Goal: Task Accomplishment & Management: Complete application form

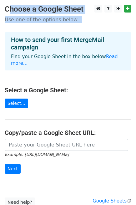
drag, startPoint x: 4, startPoint y: 8, endPoint x: 78, endPoint y: 18, distance: 74.2
click at [79, 19] on main "Choose a Google Sheet Use one of the options below... How to send your first Me…" at bounding box center [68, 106] width 136 height 202
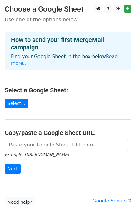
click at [62, 40] on h4 "How to send your first MergeMail campaign" at bounding box center [68, 43] width 114 height 15
click at [17, 99] on link "Select..." at bounding box center [16, 103] width 23 height 10
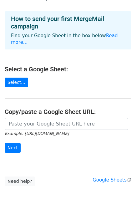
scroll to position [45, 0]
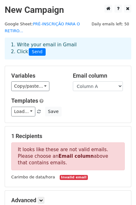
drag, startPoint x: 18, startPoint y: 143, endPoint x: 55, endPoint y: 153, distance: 38.4
click at [55, 156] on p "It looks like these are not valid emails. Please choose an Email column above t…" at bounding box center [67, 156] width 113 height 28
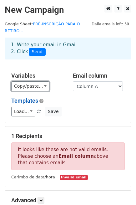
click at [21, 81] on link "Copy/paste..." at bounding box center [30, 86] width 38 height 10
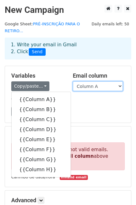
click at [74, 81] on select "Column A Column B Column C Column D Column E Column F Column G Column H" at bounding box center [98, 86] width 50 height 10
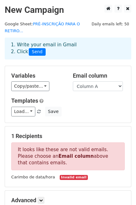
click at [56, 81] on div "Copy/paste... {{Column A}} {{Column B}} {{Column C}} {{Column D}} {{Column E}} …" at bounding box center [37, 86] width 52 height 10
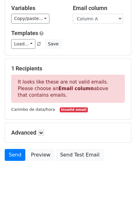
scroll to position [69, 0]
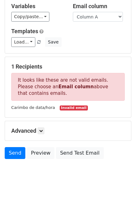
click at [23, 131] on div "Advanced Tracking Track Opens UTM Codes Track Clicks Filters Only include sprea…" at bounding box center [68, 130] width 126 height 19
click at [34, 127] on h5 "Advanced" at bounding box center [67, 130] width 113 height 7
click at [43, 129] on icon at bounding box center [41, 131] width 4 height 4
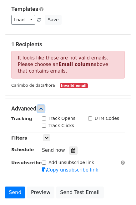
scroll to position [104, 0]
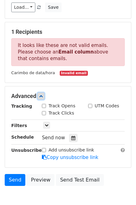
click at [42, 94] on icon at bounding box center [41, 96] width 4 height 4
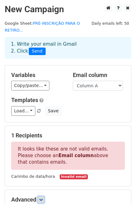
scroll to position [0, 0]
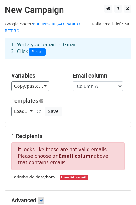
drag, startPoint x: 17, startPoint y: 38, endPoint x: 27, endPoint y: 48, distance: 15.0
click at [27, 48] on div "1. Write your email in Gmail 2. Click Send" at bounding box center [67, 48] width 123 height 14
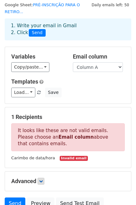
scroll to position [35, 0]
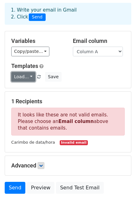
click at [29, 72] on link "Load..." at bounding box center [23, 77] width 24 height 10
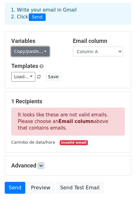
click at [38, 47] on link "Copy/paste..." at bounding box center [30, 52] width 38 height 10
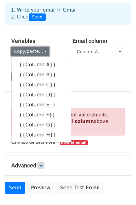
click at [38, 47] on link "Copy/paste..." at bounding box center [30, 52] width 38 height 10
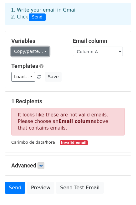
click at [39, 47] on link "Copy/paste..." at bounding box center [30, 52] width 38 height 10
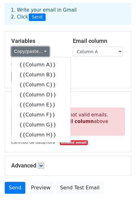
click at [39, 47] on link "Copy/paste..." at bounding box center [30, 52] width 38 height 10
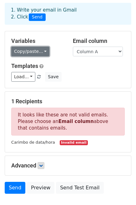
click at [27, 47] on link "Copy/paste..." at bounding box center [30, 52] width 38 height 10
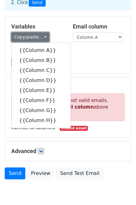
scroll to position [0, 0]
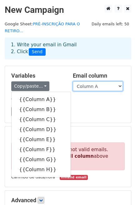
click at [80, 81] on select "Column A Column B Column C Column D Column E Column F Column G Column H" at bounding box center [98, 86] width 50 height 10
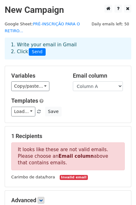
click at [51, 83] on div "Copy/paste... {{Column A}} {{Column B}} {{Column C}} {{Column D}} {{Column E}} …" at bounding box center [37, 86] width 52 height 10
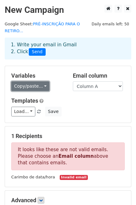
click at [26, 81] on link "Copy/paste..." at bounding box center [30, 86] width 38 height 10
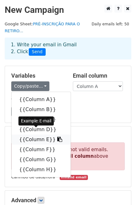
click at [31, 134] on link "{{Column E}}" at bounding box center [41, 139] width 59 height 10
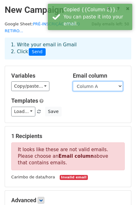
click at [98, 81] on select "Column A Column B Column C Column D Column E Column F Column G Column H" at bounding box center [98, 86] width 50 height 10
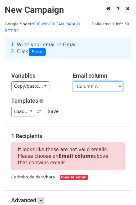
click at [98, 81] on select "Column A Column B Column C Column D Column E Column F Column G Column H" at bounding box center [98, 86] width 50 height 10
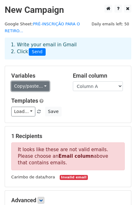
click at [20, 81] on link "Copy/paste..." at bounding box center [30, 86] width 38 height 10
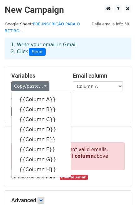
click at [67, 107] on div "Load... No templates saved Save" at bounding box center [68, 112] width 123 height 10
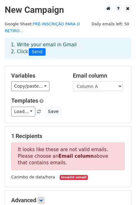
scroll to position [70, 0]
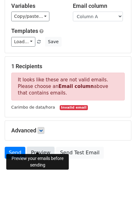
click at [40, 148] on link "Preview" at bounding box center [41, 153] width 28 height 12
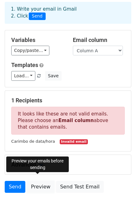
scroll to position [0, 0]
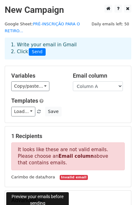
click at [39, 10] on h2 "New Campaign" at bounding box center [68, 10] width 127 height 11
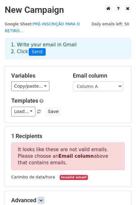
click at [56, 13] on h2 "New Campaign" at bounding box center [68, 10] width 127 height 11
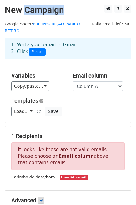
click at [56, 13] on h2 "New Campaign" at bounding box center [68, 10] width 127 height 11
click at [86, 15] on h2 "New Campaign" at bounding box center [68, 10] width 127 height 11
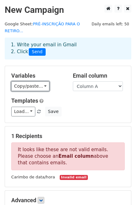
click at [35, 84] on div "Variables Copy/paste... {{Column A}} {{Column B}} {{Column C}} {{Column D}} {{C…" at bounding box center [68, 94] width 126 height 57
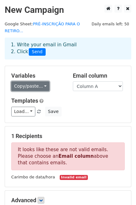
click at [36, 82] on link "Copy/paste..." at bounding box center [30, 86] width 38 height 10
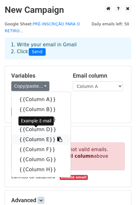
click at [36, 134] on link "{{Column E}}" at bounding box center [41, 139] width 59 height 10
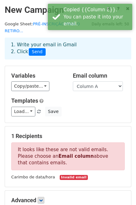
drag, startPoint x: 106, startPoint y: 72, endPoint x: 107, endPoint y: 79, distance: 6.9
click at [107, 73] on div "Email column Column A Column B Column C Column D Column E Column F Column G Col…" at bounding box center [99, 81] width 62 height 19
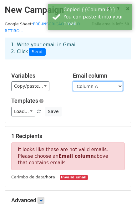
click at [107, 82] on select "Column A Column B Column C Column D Column E Column F Column G Column H" at bounding box center [98, 86] width 50 height 10
select select "Column E"
click at [73, 81] on select "Column A Column B Column C Column D Column E Column F Column G Column H" at bounding box center [98, 86] width 50 height 10
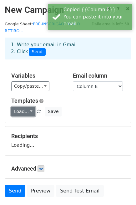
click at [17, 107] on link "Load..." at bounding box center [23, 112] width 24 height 10
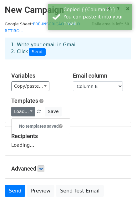
click at [68, 107] on div "Load... No templates saved Save" at bounding box center [68, 112] width 123 height 10
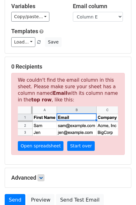
scroll to position [35, 0]
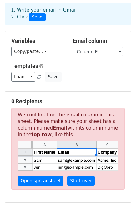
click at [96, 38] on h5 "Email column" at bounding box center [99, 41] width 52 height 7
click at [99, 47] on select "Column A Column B Column C Column D Column E Column F Column G Column H" at bounding box center [98, 52] width 50 height 10
click at [62, 38] on h5 "Variables" at bounding box center [37, 41] width 52 height 7
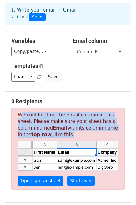
drag, startPoint x: 18, startPoint y: 110, endPoint x: 63, endPoint y: 126, distance: 47.9
click at [63, 126] on p "We couldn't find the email column in this sheet. Please make sure your sheet ha…" at bounding box center [67, 149] width 113 height 82
click at [85, 47] on select "Column A Column B Column C Column D Column E Column F Column G Column H" at bounding box center [98, 52] width 50 height 10
click at [73, 47] on select "Column A Column B Column C Column D Column E Column F Column G Column H" at bounding box center [98, 52] width 50 height 10
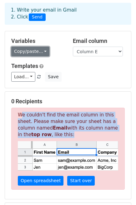
click at [22, 47] on link "Copy/paste..." at bounding box center [30, 52] width 38 height 10
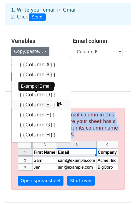
click at [39, 100] on link "{{Column E}}" at bounding box center [41, 105] width 59 height 10
copy p "We couldn't find the email column in this sheet. Please make sure your sheet ha…"
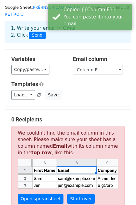
scroll to position [0, 0]
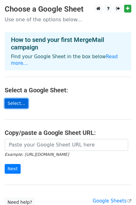
click at [18, 98] on link "Select..." at bounding box center [16, 103] width 23 height 10
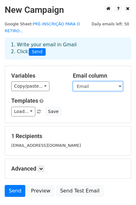
click at [97, 82] on select "Carimbo de data/hora Nome Idade Número Email Qual [DEMOGRAPHIC_DATA] você perte…" at bounding box center [98, 86] width 50 height 10
click at [73, 81] on select "Carimbo de data/hora Nome Idade Número Email Qual [DEMOGRAPHIC_DATA] você perte…" at bounding box center [98, 86] width 50 height 10
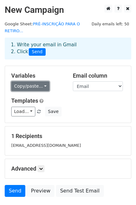
click at [36, 81] on link "Copy/paste..." at bounding box center [30, 86] width 38 height 10
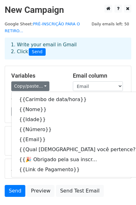
click at [49, 66] on div "Variables Copy/paste... {{Carimbo de data/hora}} {{Nome}} {{Idade}} {{Número}} …" at bounding box center [68, 94] width 126 height 57
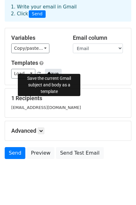
scroll to position [38, 0]
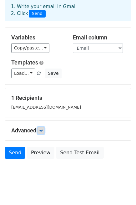
click at [42, 128] on icon at bounding box center [41, 130] width 4 height 4
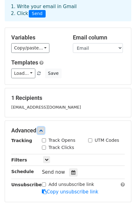
click at [42, 128] on icon at bounding box center [41, 130] width 4 height 4
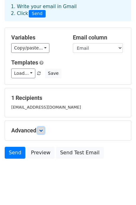
click at [40, 127] on link at bounding box center [41, 130] width 7 height 7
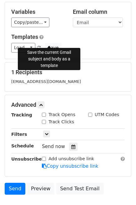
scroll to position [30, 0]
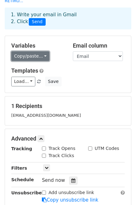
click at [38, 51] on link "Copy/paste..." at bounding box center [30, 56] width 38 height 10
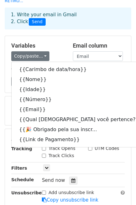
click at [55, 44] on div "Variables Copy/paste... {{Carimbo de data/hora}} {{Nome}} {{Idade}} {{Número}} …" at bounding box center [38, 51] width 62 height 19
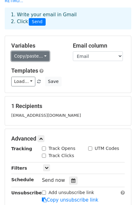
click at [36, 51] on link "Copy/paste..." at bounding box center [30, 56] width 38 height 10
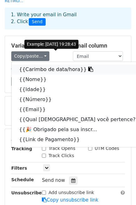
click at [88, 67] on icon at bounding box center [90, 69] width 5 height 5
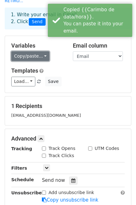
click at [38, 51] on link "Copy/paste..." at bounding box center [30, 56] width 38 height 10
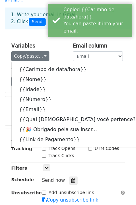
click at [106, 67] on h5 "Templates" at bounding box center [67, 70] width 113 height 7
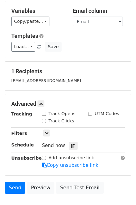
scroll to position [0, 0]
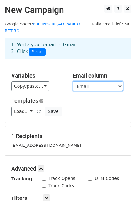
click at [114, 81] on select "Carimbo de data/hora Nome Idade Número Email Qual igreja você pertence? 🎉 Obrig…" at bounding box center [98, 86] width 50 height 10
click at [73, 81] on select "Carimbo de data/hora Nome Idade Número Email Qual igreja você pertence? 🎉 Obrig…" at bounding box center [98, 86] width 50 height 10
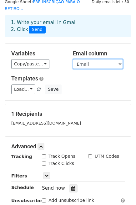
scroll to position [35, 0]
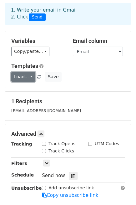
click at [21, 72] on link "Load..." at bounding box center [23, 77] width 24 height 10
click at [70, 72] on div "Load... No templates saved Save" at bounding box center [68, 77] width 123 height 10
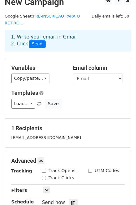
scroll to position [0, 0]
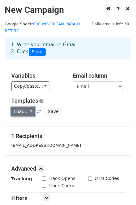
click at [26, 107] on link "Load..." at bounding box center [23, 112] width 24 height 10
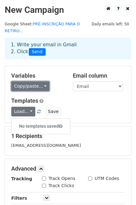
click at [40, 81] on link "Copy/paste..." at bounding box center [30, 86] width 38 height 10
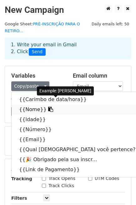
click at [48, 107] on icon at bounding box center [50, 109] width 5 height 5
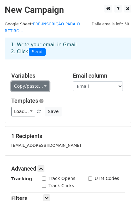
click at [42, 81] on link "Copy/paste..." at bounding box center [30, 86] width 38 height 10
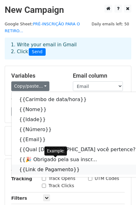
click at [81, 167] on icon at bounding box center [83, 169] width 5 height 5
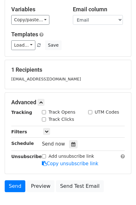
scroll to position [65, 0]
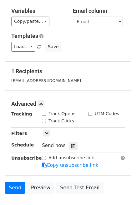
click at [44, 112] on input "Track Opens" at bounding box center [44, 114] width 4 height 4
checkbox input "true"
click at [45, 118] on div "Track Clicks" at bounding box center [58, 121] width 32 height 7
click at [49, 118] on label "Track Clicks" at bounding box center [61, 121] width 26 height 7
click at [46, 119] on input "Track Clicks" at bounding box center [44, 121] width 4 height 4
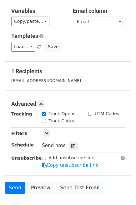
checkbox input "true"
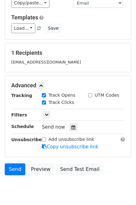
scroll to position [99, 0]
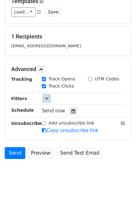
click at [44, 95] on link at bounding box center [46, 98] width 7 height 7
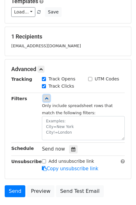
click at [44, 95] on link at bounding box center [46, 98] width 7 height 7
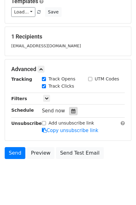
click at [69, 107] on div at bounding box center [73, 111] width 8 height 8
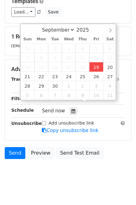
type input "2025-09-19 19:31"
type input "07"
type input "31"
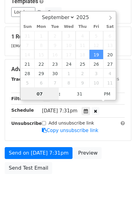
scroll to position [0, 0]
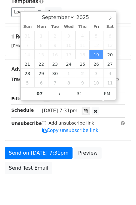
click at [127, 49] on form "Variables Copy/paste... {{Carimbo de data/hora}} {{Nome}} {{Idade}} {{Número}} …" at bounding box center [68, 71] width 127 height 211
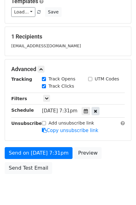
click at [97, 109] on icon at bounding box center [95, 111] width 3 height 4
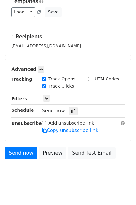
click at [52, 108] on span "Send now" at bounding box center [53, 111] width 23 height 6
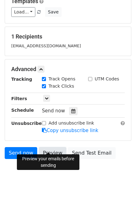
click at [47, 147] on link "Preview" at bounding box center [53, 153] width 28 height 12
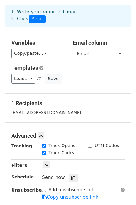
scroll to position [30, 0]
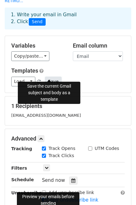
click at [47, 77] on button "Save" at bounding box center [53, 82] width 16 height 10
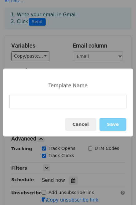
click at [48, 106] on input at bounding box center [67, 101] width 117 height 13
type input "retiro 2026"
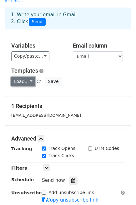
click at [27, 77] on link "Load..." at bounding box center [23, 82] width 24 height 10
click at [29, 88] on div "No templates saved" at bounding box center [40, 96] width 59 height 16
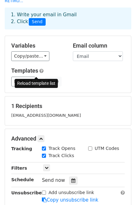
click at [37, 80] on span at bounding box center [38, 82] width 3 height 4
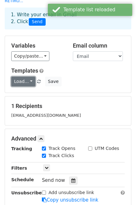
click at [29, 77] on link "Load..." at bounding box center [23, 82] width 24 height 10
click at [32, 91] on link "retiro 2026" at bounding box center [36, 96] width 49 height 10
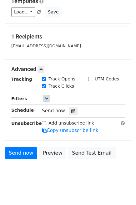
scroll to position [0, 0]
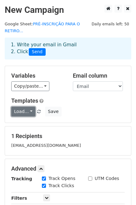
drag, startPoint x: 41, startPoint y: 93, endPoint x: 27, endPoint y: 101, distance: 16.4
click at [27, 107] on link "Load..." at bounding box center [23, 112] width 24 height 10
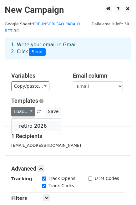
click at [28, 121] on link "retiro 2026" at bounding box center [36, 126] width 49 height 10
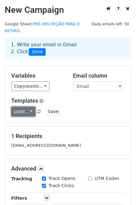
click at [28, 107] on link "Load..." at bounding box center [23, 112] width 24 height 10
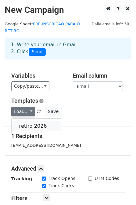
click at [31, 121] on link "retiro 2026" at bounding box center [36, 126] width 49 height 10
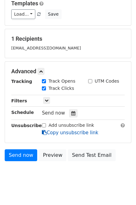
scroll to position [99, 0]
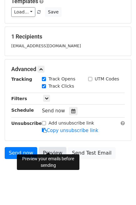
click at [58, 148] on link "Preview" at bounding box center [53, 153] width 28 height 12
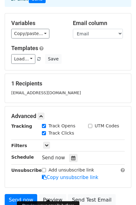
scroll to position [0, 0]
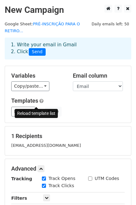
click at [37, 110] on span at bounding box center [38, 112] width 3 height 4
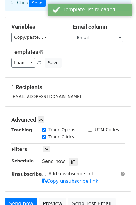
scroll to position [99, 0]
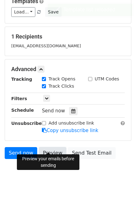
click at [49, 147] on link "Preview" at bounding box center [53, 153] width 28 height 12
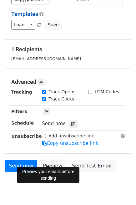
scroll to position [65, 0]
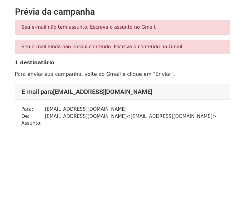
click at [95, 92] on font "[EMAIL_ADDRESS][DOMAIN_NAME]" at bounding box center [102, 92] width 99 height 8
click at [88, 95] on font "[EMAIL_ADDRESS][DOMAIN_NAME]" at bounding box center [102, 92] width 99 height 8
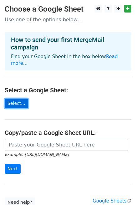
click at [20, 98] on link "Select..." at bounding box center [16, 103] width 23 height 10
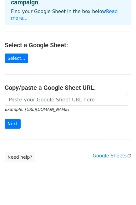
scroll to position [46, 0]
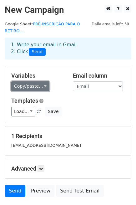
click at [38, 83] on link "Copy/paste..." at bounding box center [30, 86] width 38 height 10
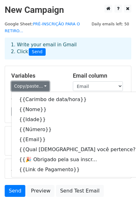
click at [38, 83] on link "Copy/paste..." at bounding box center [30, 86] width 38 height 10
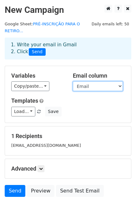
click at [85, 83] on select "Carimbo de data/hora Nome Idade Número Email Qual [DEMOGRAPHIC_DATA] você perte…" at bounding box center [98, 86] width 50 height 10
click at [73, 81] on select "Carimbo de data/hora Nome Idade Número Email Qual [DEMOGRAPHIC_DATA] você perte…" at bounding box center [98, 86] width 50 height 10
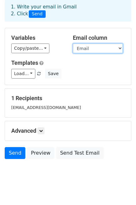
scroll to position [38, 0]
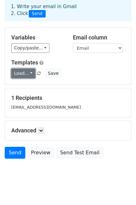
click at [25, 68] on link "Load..." at bounding box center [23, 73] width 24 height 10
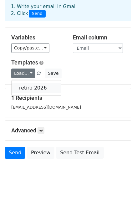
click at [28, 83] on link "retiro 2026" at bounding box center [36, 88] width 49 height 10
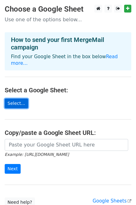
click at [16, 99] on link "Select..." at bounding box center [16, 103] width 23 height 10
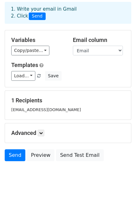
scroll to position [38, 0]
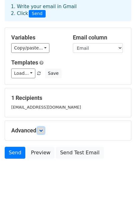
click at [40, 128] on icon at bounding box center [41, 130] width 4 height 4
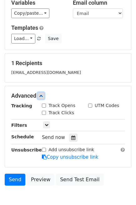
scroll to position [83, 0]
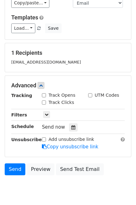
click at [63, 92] on label "Track Opens" at bounding box center [61, 95] width 27 height 7
click at [46, 93] on input "Track Opens" at bounding box center [44, 95] width 4 height 4
checkbox input "true"
click at [60, 99] on label "Track Clicks" at bounding box center [61, 102] width 26 height 7
click at [46, 100] on input "Track Clicks" at bounding box center [44, 102] width 4 height 4
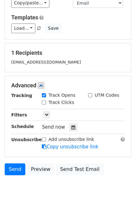
checkbox input "true"
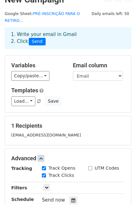
scroll to position [0, 0]
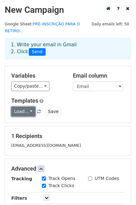
click at [27, 107] on link "Load..." at bounding box center [23, 112] width 24 height 10
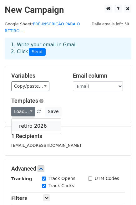
click at [30, 121] on link "retiro 2026" at bounding box center [36, 126] width 49 height 10
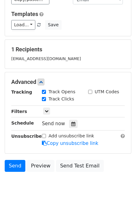
scroll to position [99, 0]
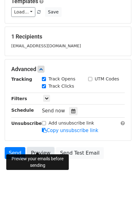
click at [40, 147] on link "Preview" at bounding box center [41, 153] width 28 height 12
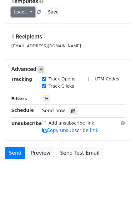
click at [32, 7] on link "Load..." at bounding box center [23, 12] width 24 height 10
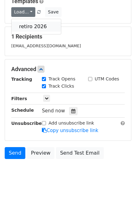
click at [33, 22] on link "retiro 2026" at bounding box center [36, 27] width 49 height 10
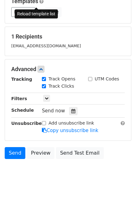
click at [37, 10] on link at bounding box center [39, 12] width 5 height 5
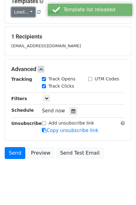
click at [27, 7] on link "Load..." at bounding box center [23, 12] width 24 height 10
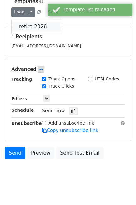
click at [26, 22] on link "retiro 2026" at bounding box center [36, 27] width 49 height 10
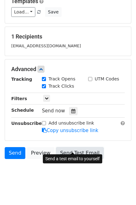
click at [64, 147] on link "Send Test Email" at bounding box center [80, 153] width 48 height 12
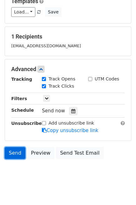
click at [19, 148] on link "Send" at bounding box center [15, 153] width 21 height 12
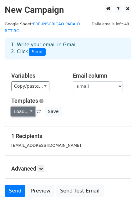
click at [28, 107] on link "Load..." at bounding box center [23, 112] width 24 height 10
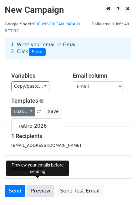
click at [40, 185] on link "Preview" at bounding box center [41, 191] width 28 height 12
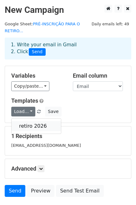
click at [28, 121] on link "retiro 2026" at bounding box center [36, 126] width 49 height 10
click at [74, 98] on div "Templates Load... retiro 2026 Save" at bounding box center [68, 106] width 123 height 19
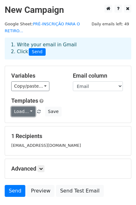
click at [28, 107] on link "Load..." at bounding box center [23, 112] width 24 height 10
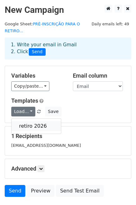
click at [30, 121] on link "retiro 2026" at bounding box center [36, 126] width 49 height 10
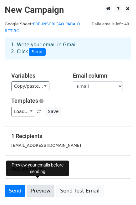
click at [40, 185] on link "Preview" at bounding box center [41, 191] width 28 height 12
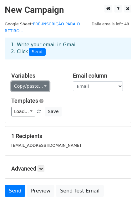
click at [29, 81] on link "Copy/paste..." at bounding box center [30, 86] width 38 height 10
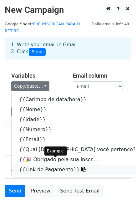
click at [81, 167] on icon at bounding box center [83, 169] width 5 height 5
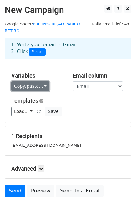
click at [33, 84] on link "Copy/paste..." at bounding box center [30, 86] width 38 height 10
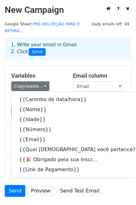
click at [62, 72] on h5 "Variables" at bounding box center [37, 75] width 52 height 7
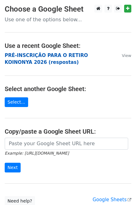
click at [32, 55] on strong "PRÉ-INSCRIÇÃO PARA O RETIRO KOINONYA 2026 (respostas)" at bounding box center [46, 59] width 83 height 13
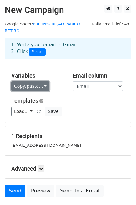
click at [38, 81] on link "Copy/paste..." at bounding box center [30, 86] width 38 height 10
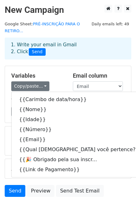
click at [61, 72] on h5 "Variables" at bounding box center [37, 75] width 52 height 7
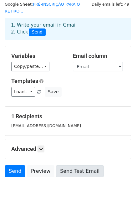
scroll to position [38, 0]
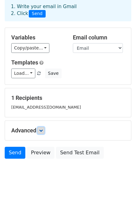
click at [41, 127] on link at bounding box center [41, 130] width 7 height 7
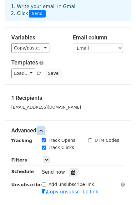
click at [41, 127] on link at bounding box center [41, 130] width 7 height 7
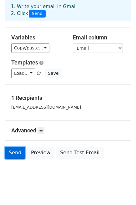
click at [10, 147] on link "Send" at bounding box center [15, 153] width 21 height 12
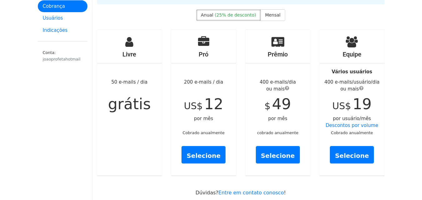
scroll to position [31, 0]
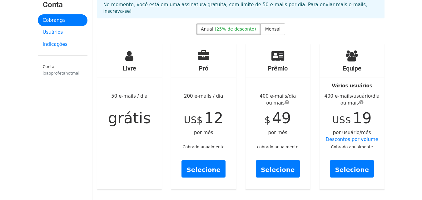
click at [211, 145] on font "Cobrado anualmente" at bounding box center [204, 147] width 42 height 5
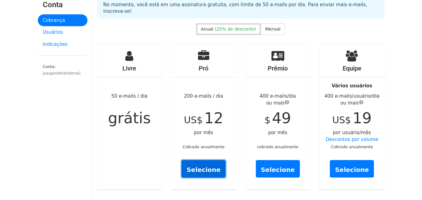
click at [216, 167] on font "Selecione" at bounding box center [204, 170] width 34 height 8
